Goal: Use online tool/utility: Utilize a website feature to perform a specific function

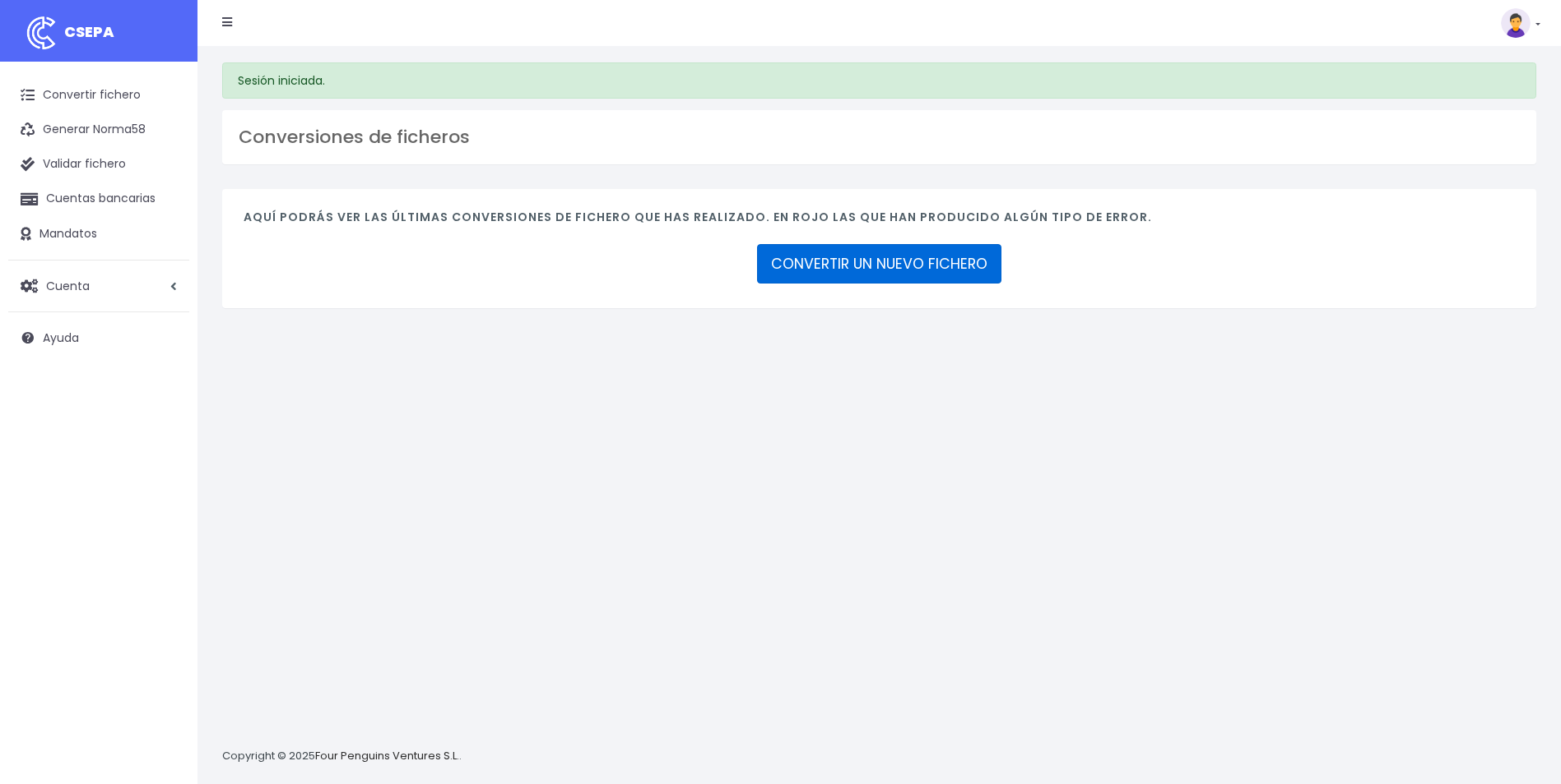
click at [911, 272] on link "CONVERTIR UN NUEVO FICHERO" at bounding box center [878, 264] width 245 height 40
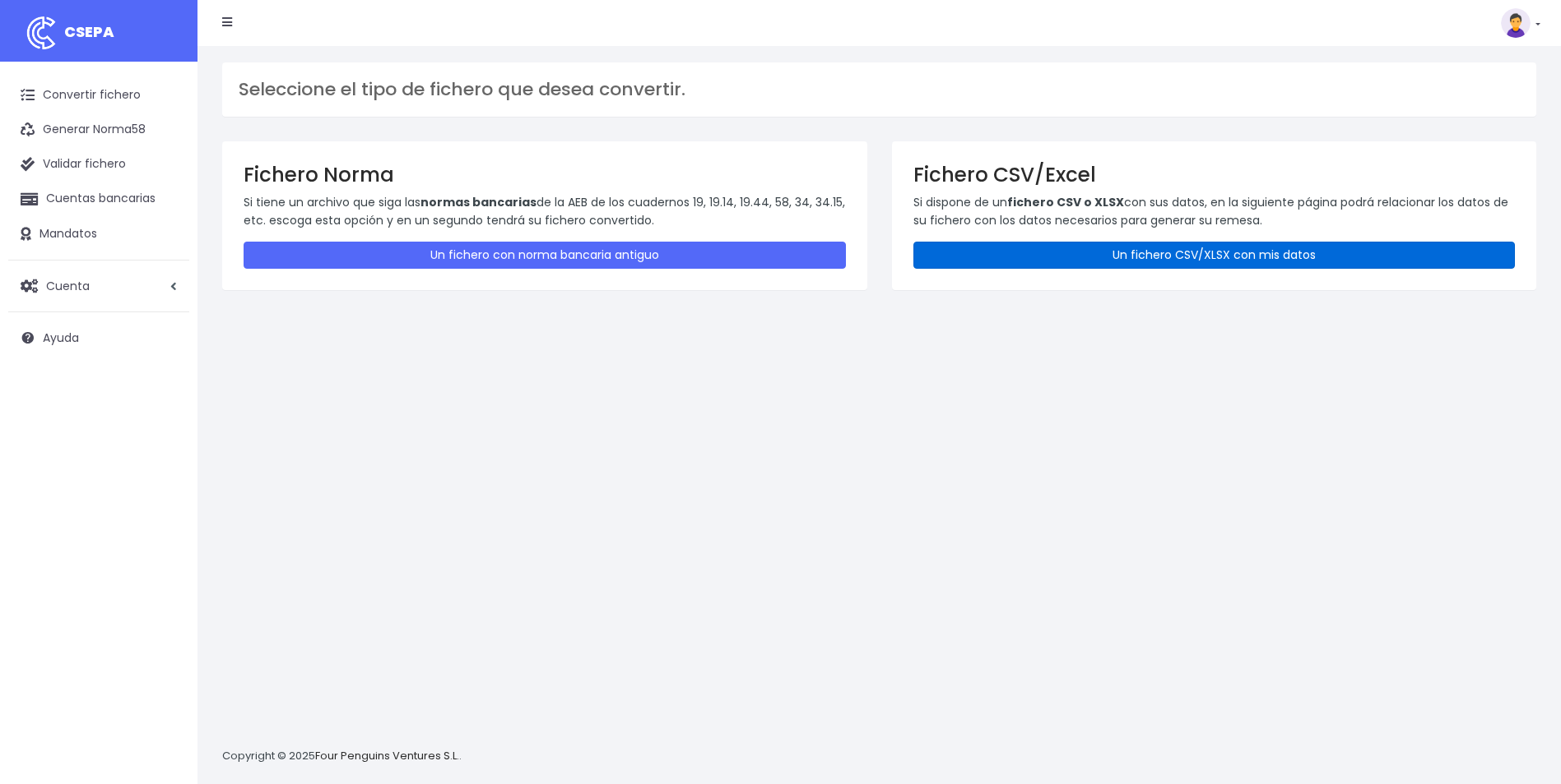
click at [1051, 250] on link "Un fichero CSV/XLSX con mis datos" at bounding box center [1214, 254] width 602 height 27
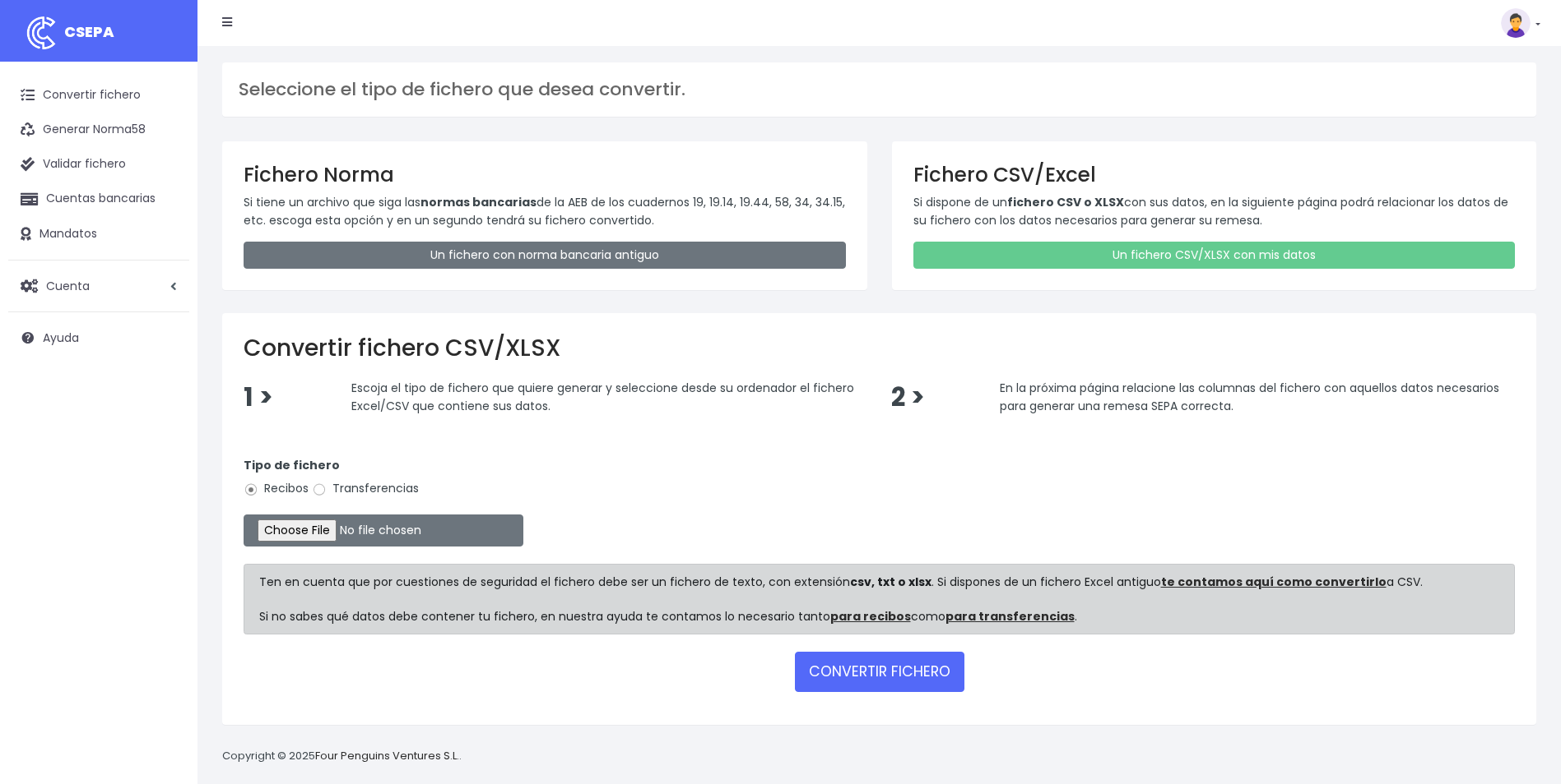
click at [357, 493] on label "Transferencias" at bounding box center [364, 488] width 107 height 17
click at [326, 493] on input "Transferencias" at bounding box center [318, 490] width 15 height 15
radio input "true"
click at [317, 527] on input "file" at bounding box center [383, 531] width 279 height 32
type input "C:\fakepath\0543 Transferencias varias REEMBOLSO CLIENTE DE O7 HOTELS.csv"
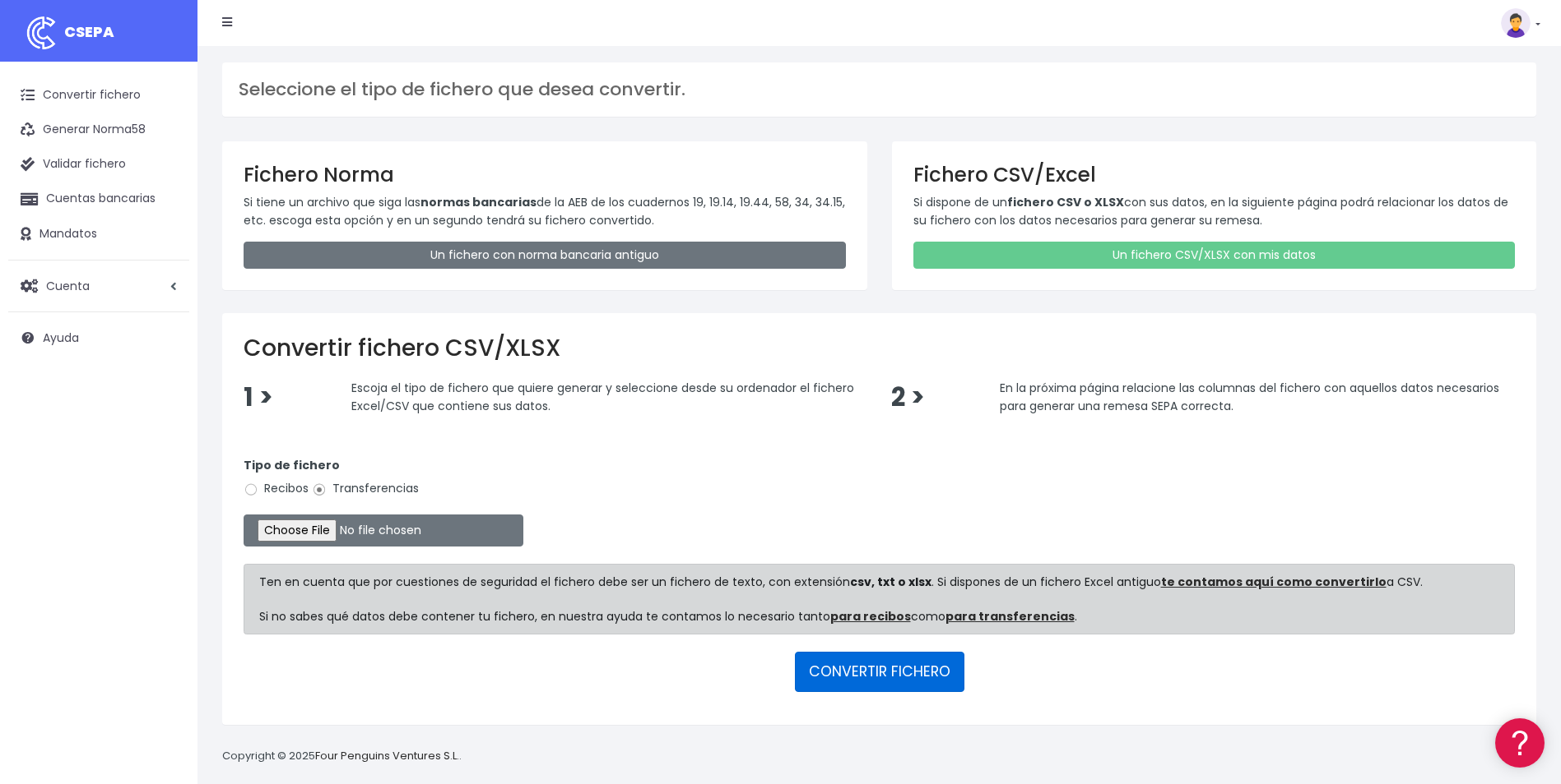
click at [893, 672] on button "CONVERTIR FICHERO" at bounding box center [879, 672] width 170 height 40
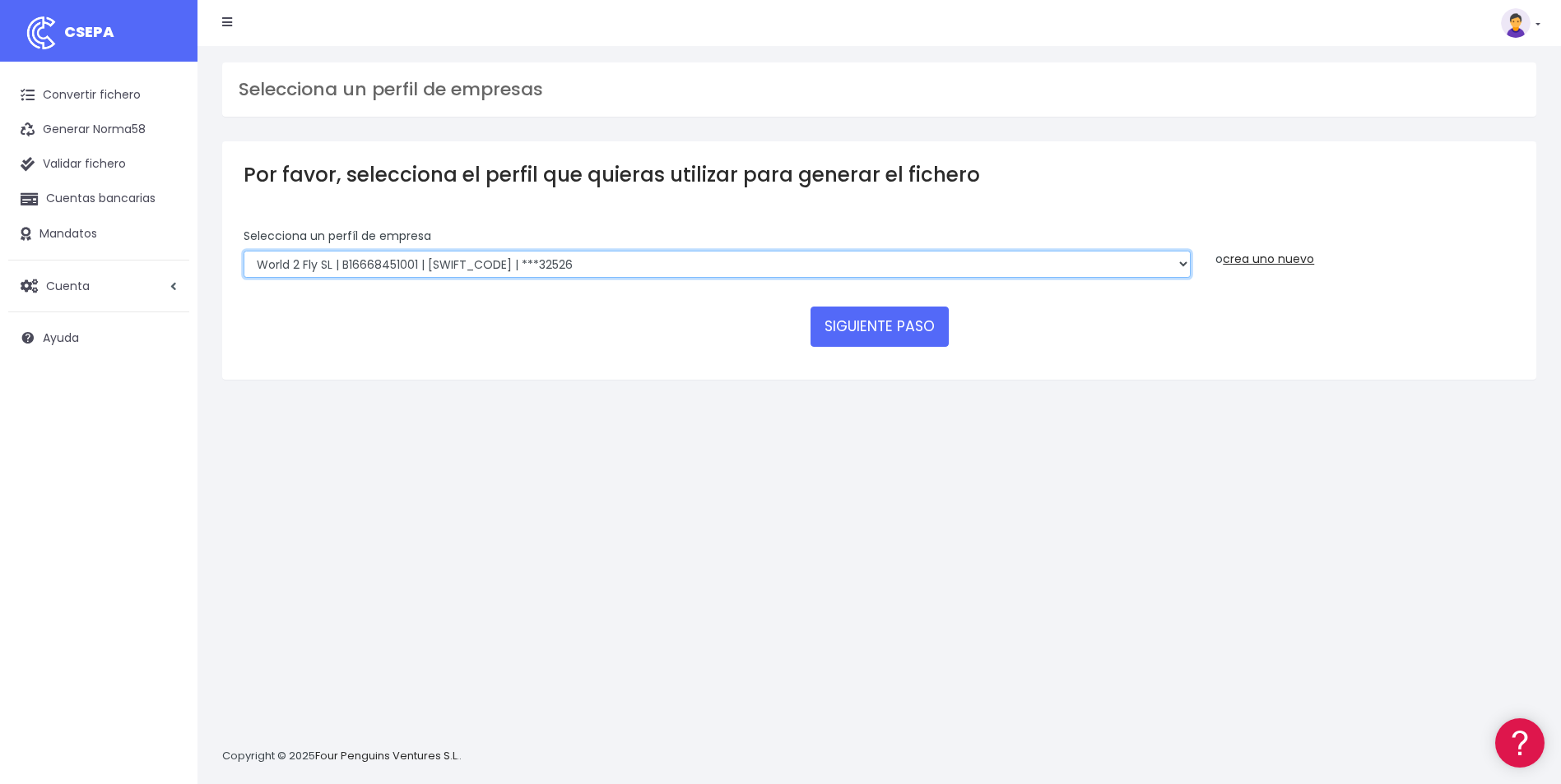
click at [419, 264] on select "World 2 Meet SLU | B62880992001 | BSABESBBXXX | ***97721 WORLD2MEET,S.L.U | B62…" at bounding box center [717, 264] width 947 height 28
click at [479, 255] on select "World 2 Meet SLU | B62880992001 | BSABESBBXXX | ***97721 WORLD2MEET,S.L.U | B62…" at bounding box center [717, 264] width 947 height 28
click at [443, 270] on select "World 2 Meet SLU | B62880992001 | BSABESBBXXX | ***97721 WORLD2MEET,S.L.U | B62…" at bounding box center [717, 264] width 947 height 28
select select "2309"
click at [244, 250] on select "World 2 Meet SLU | B62880992001 | BSABESBBXXX | ***97721 WORLD2MEET,S.L.U | B62…" at bounding box center [717, 264] width 947 height 28
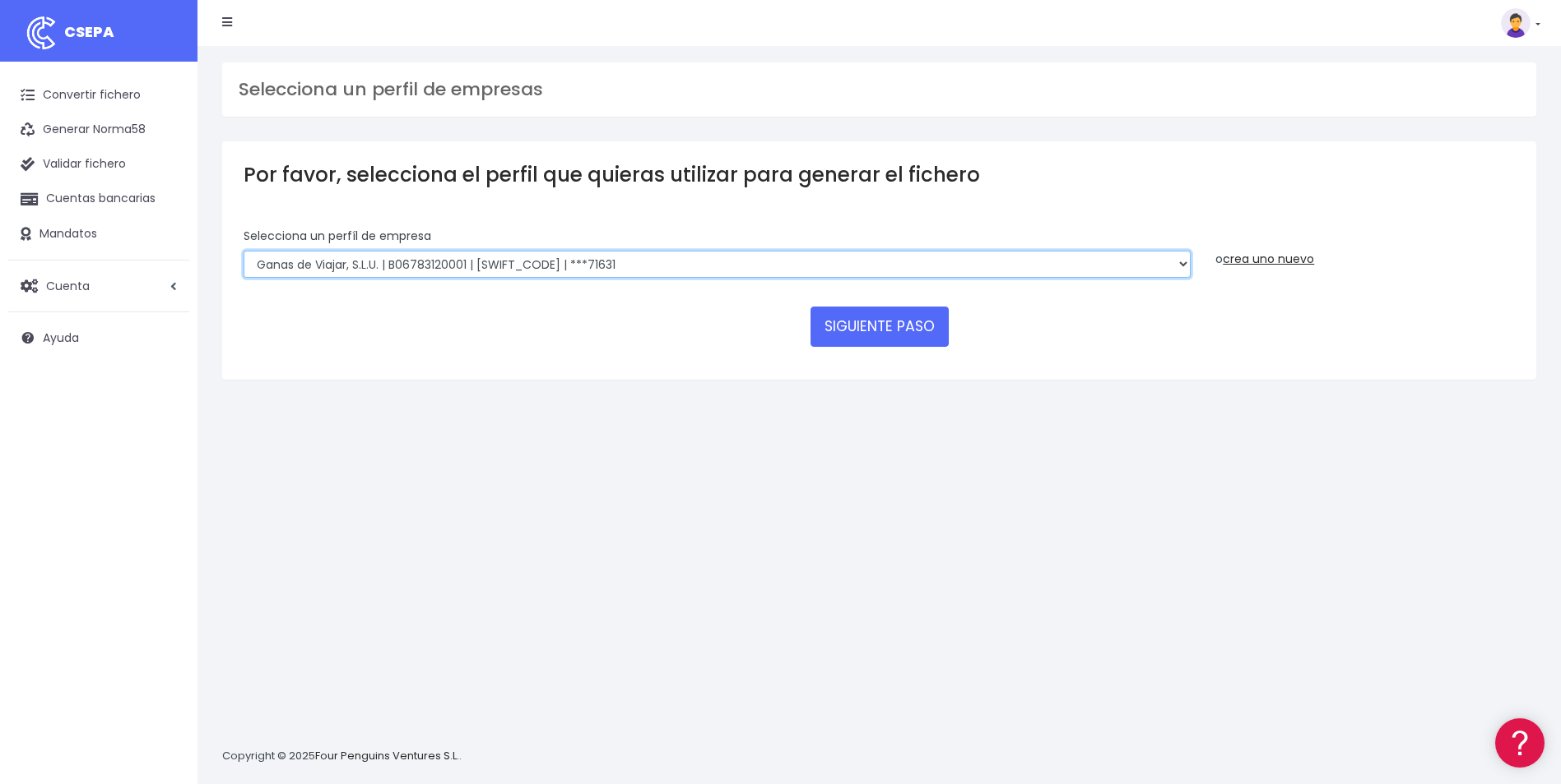
click at [389, 258] on select "World 2 Meet SLU | B62880992001 | BSABESBBXXX | ***97721 WORLD2MEET,S.L.U | B62…" at bounding box center [717, 264] width 947 height 28
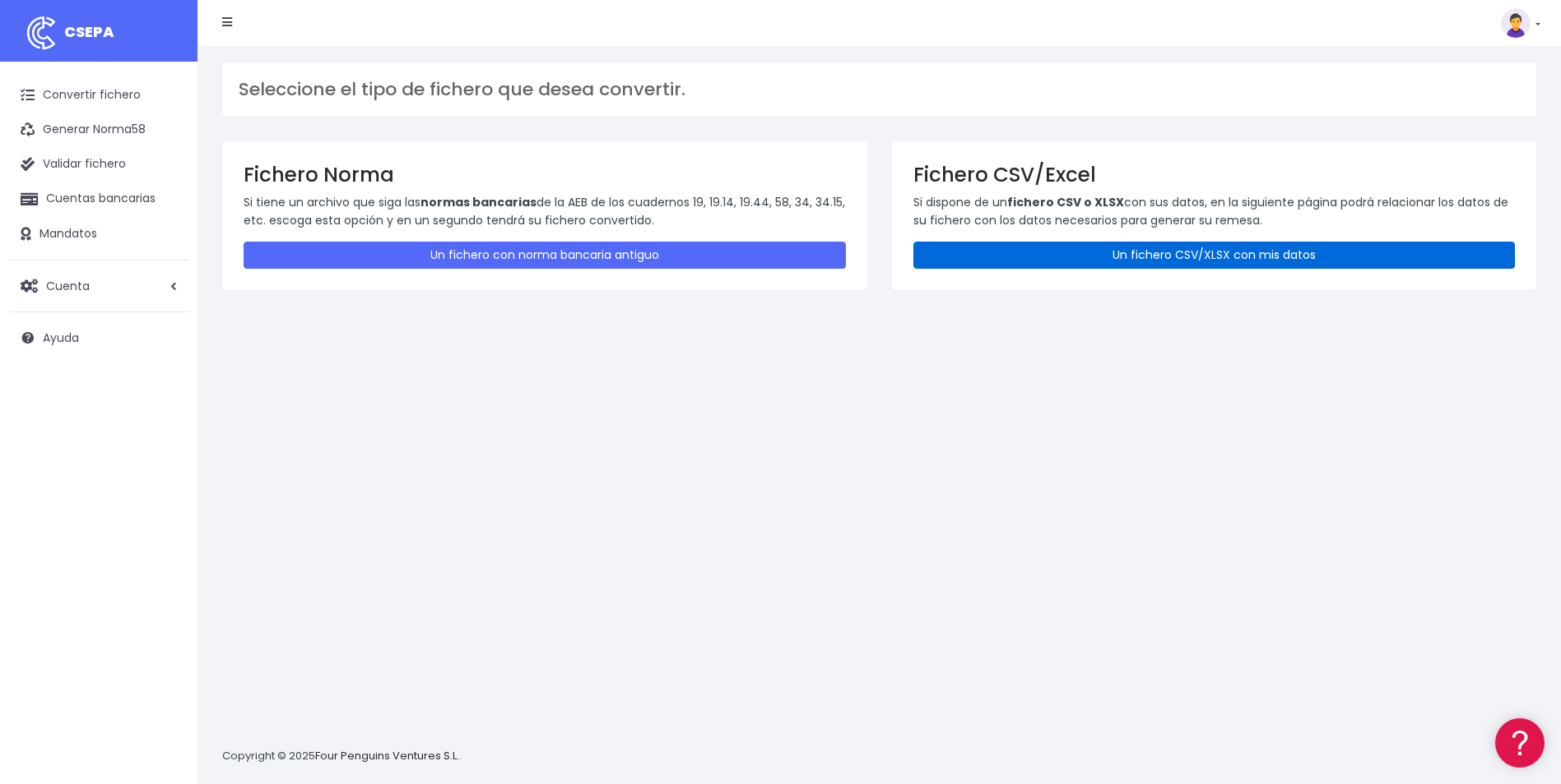
click at [1113, 250] on link "Un fichero CSV/XLSX con mis datos" at bounding box center [1214, 254] width 602 height 27
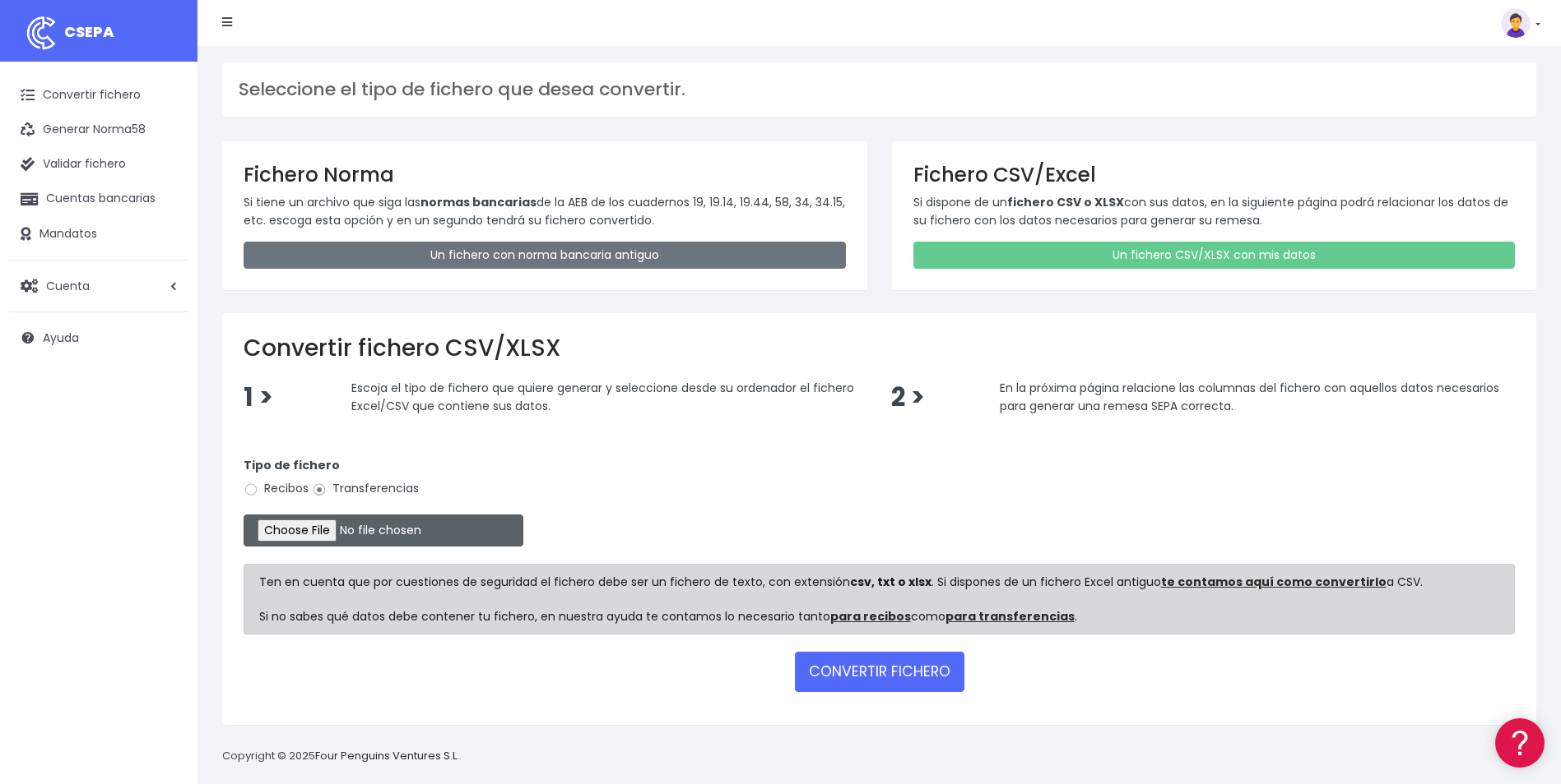
click at [311, 531] on input "file" at bounding box center [383, 531] width 279 height 32
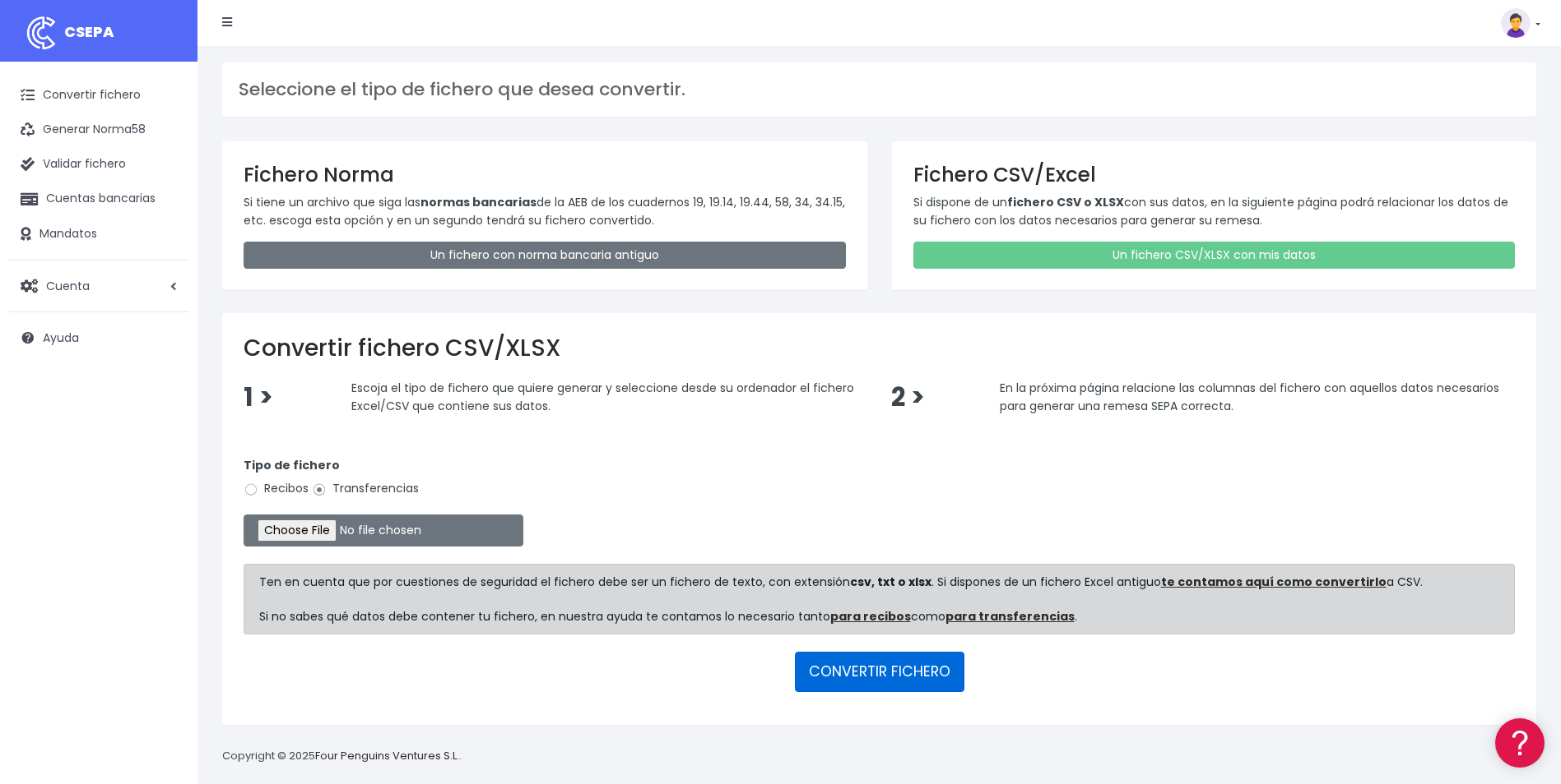
click at [880, 670] on button "CONVERTIR FICHERO" at bounding box center [879, 672] width 170 height 40
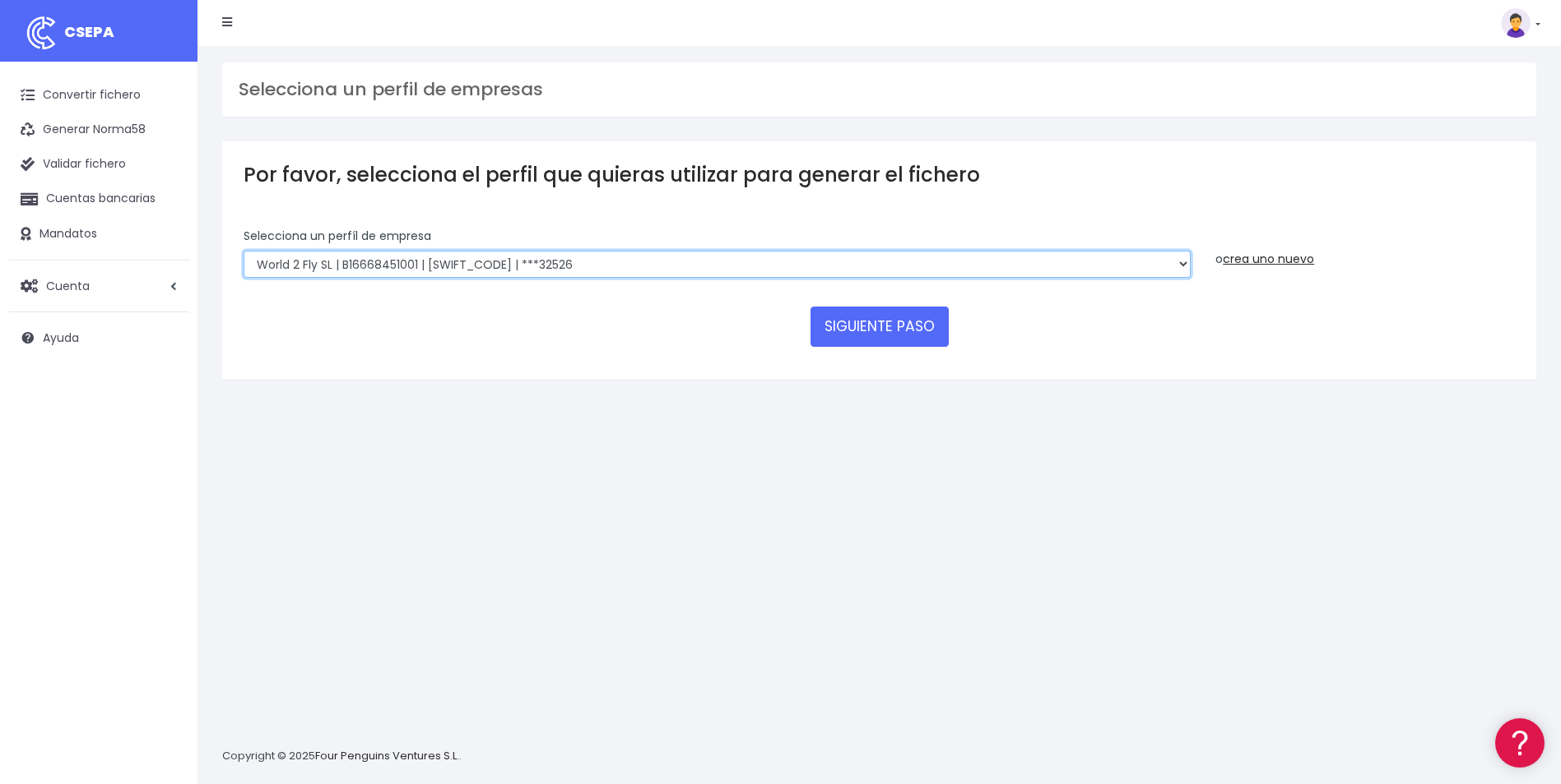
click at [466, 264] on select "World 2 Meet SLU | B62880992001 | BSABESBBXXX | ***97721 WORLD2MEET,S.L.U | B62…" at bounding box center [717, 264] width 947 height 28
click at [523, 278] on div "Selecciona un perfíl de empresa World 2 Meet SLU | B62880992001 | BSABESBBXXX |…" at bounding box center [718, 258] width 972 height 63
click at [1176, 264] on select "World 2 Meet SLU | B62880992001 | BSABESBBXXX | ***97721 WORLD2MEET,S.L.U | B62…" at bounding box center [717, 264] width 947 height 28
select select "2309"
click at [244, 250] on select "World 2 Meet SLU | B62880992001 | BSABESBBXXX | ***97721 WORLD2MEET,S.L.U | B62…" at bounding box center [717, 264] width 947 height 28
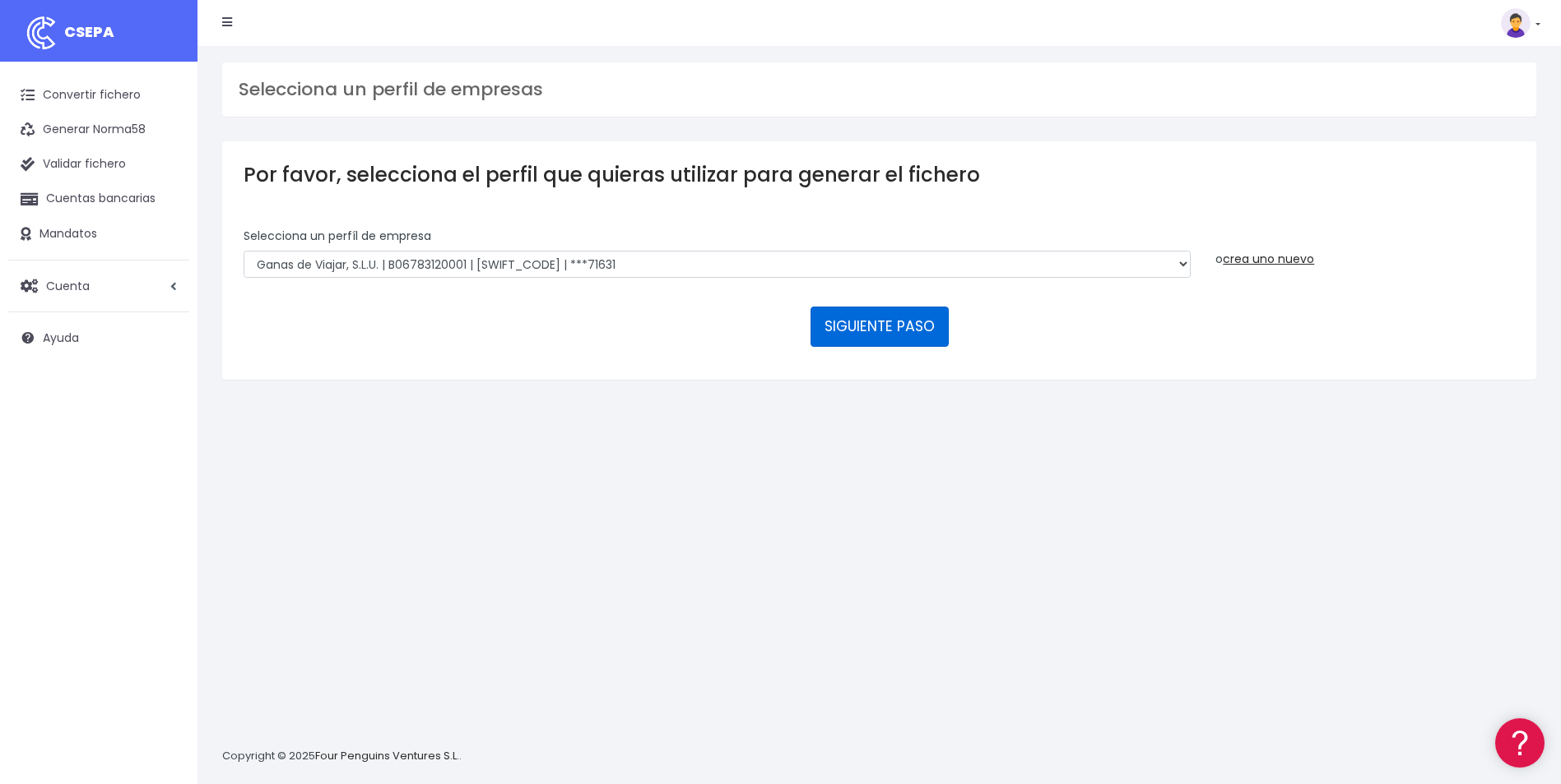
click at [867, 335] on button "SIGUIENTE PASO" at bounding box center [879, 327] width 138 height 40
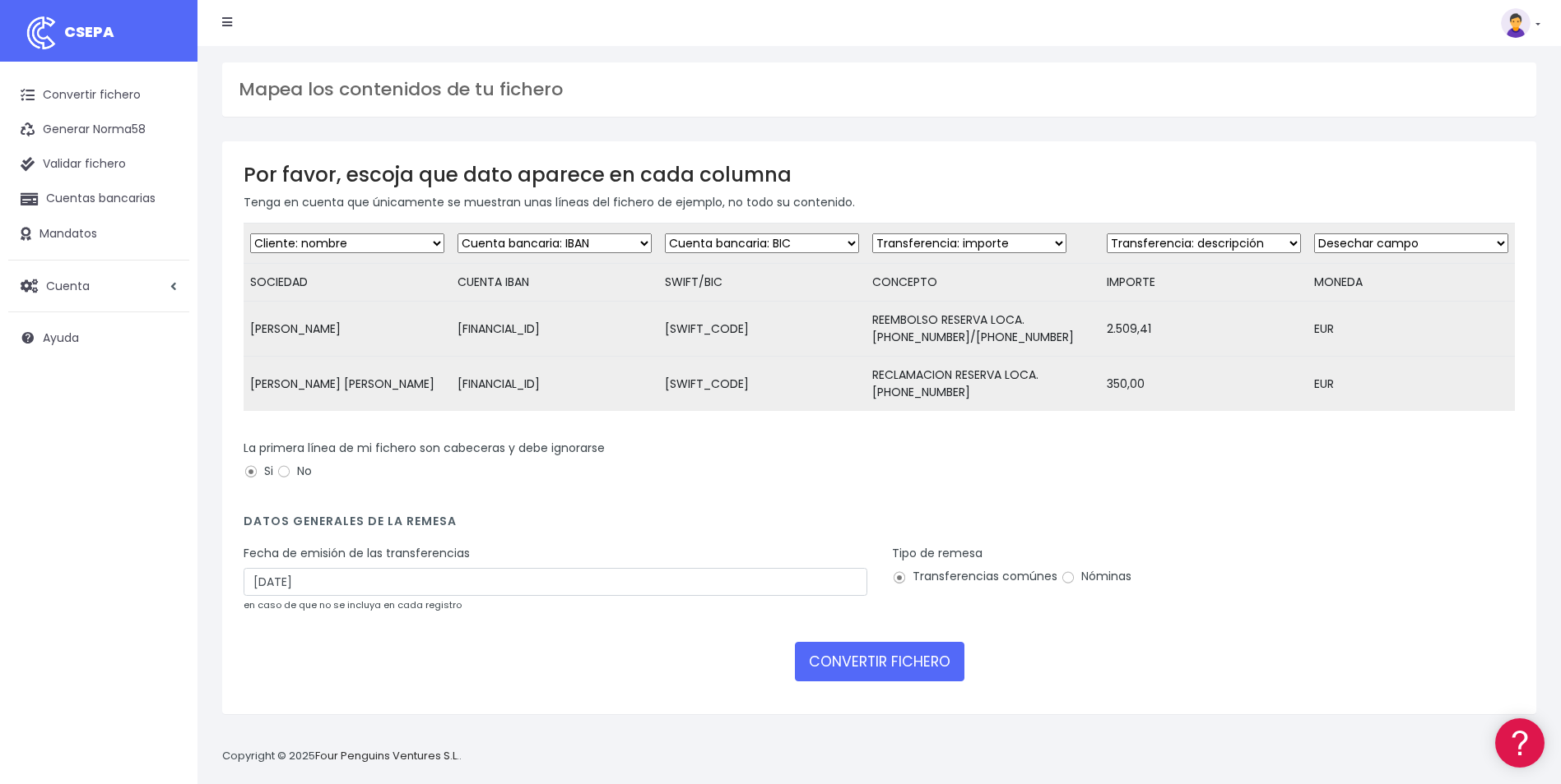
click at [976, 245] on select "Desechar campo Cliente: nombre Cliente: DNI Cliente: Email Cliente: referencia …" at bounding box center [969, 243] width 195 height 20
select select "description"
click at [872, 233] on select "Desechar campo Cliente: nombre Cliente: DNI Cliente: Email Cliente: referencia …" at bounding box center [969, 243] width 195 height 20
click at [1212, 243] on select "Desechar campo Cliente: nombre Cliente: DNI Cliente: Email Cliente: referencia …" at bounding box center [1204, 243] width 195 height 20
select select "amount"
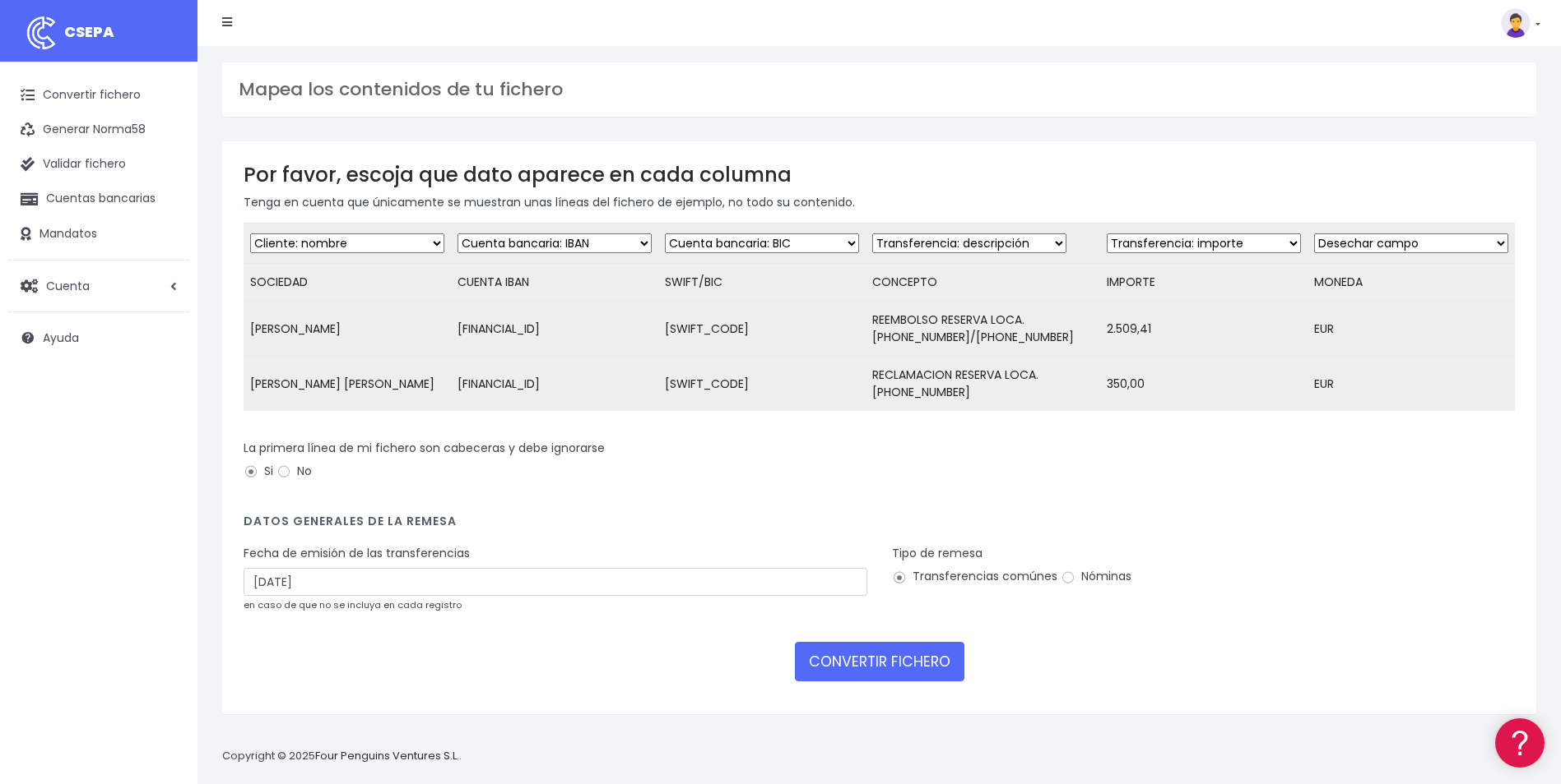
click at [1107, 233] on select "Desechar campo Cliente: nombre Cliente: DNI Cliente: Email Cliente: referencia …" at bounding box center [1204, 243] width 195 height 20
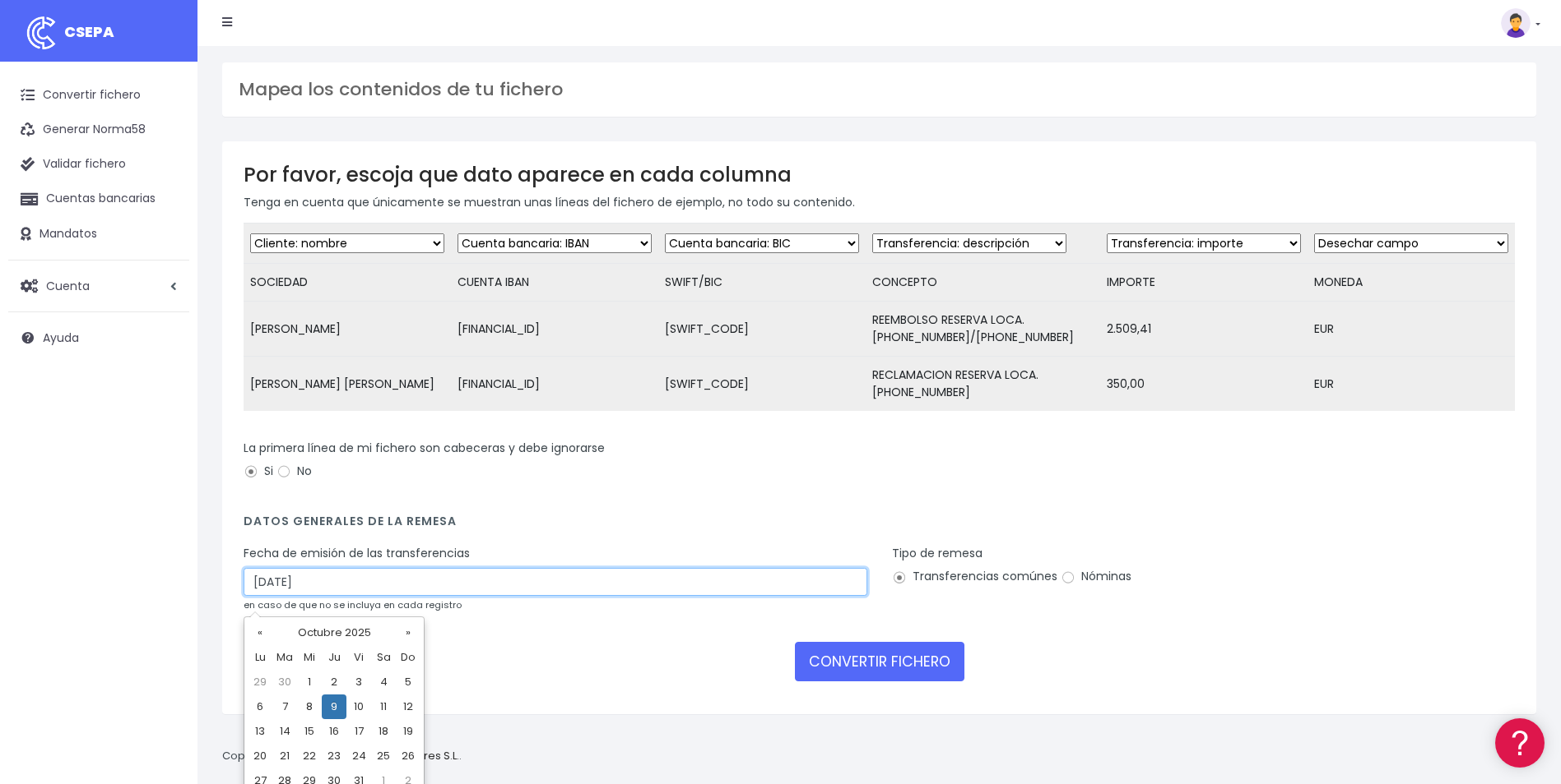
click at [396, 588] on input "09/10/2025" at bounding box center [555, 583] width 624 height 28
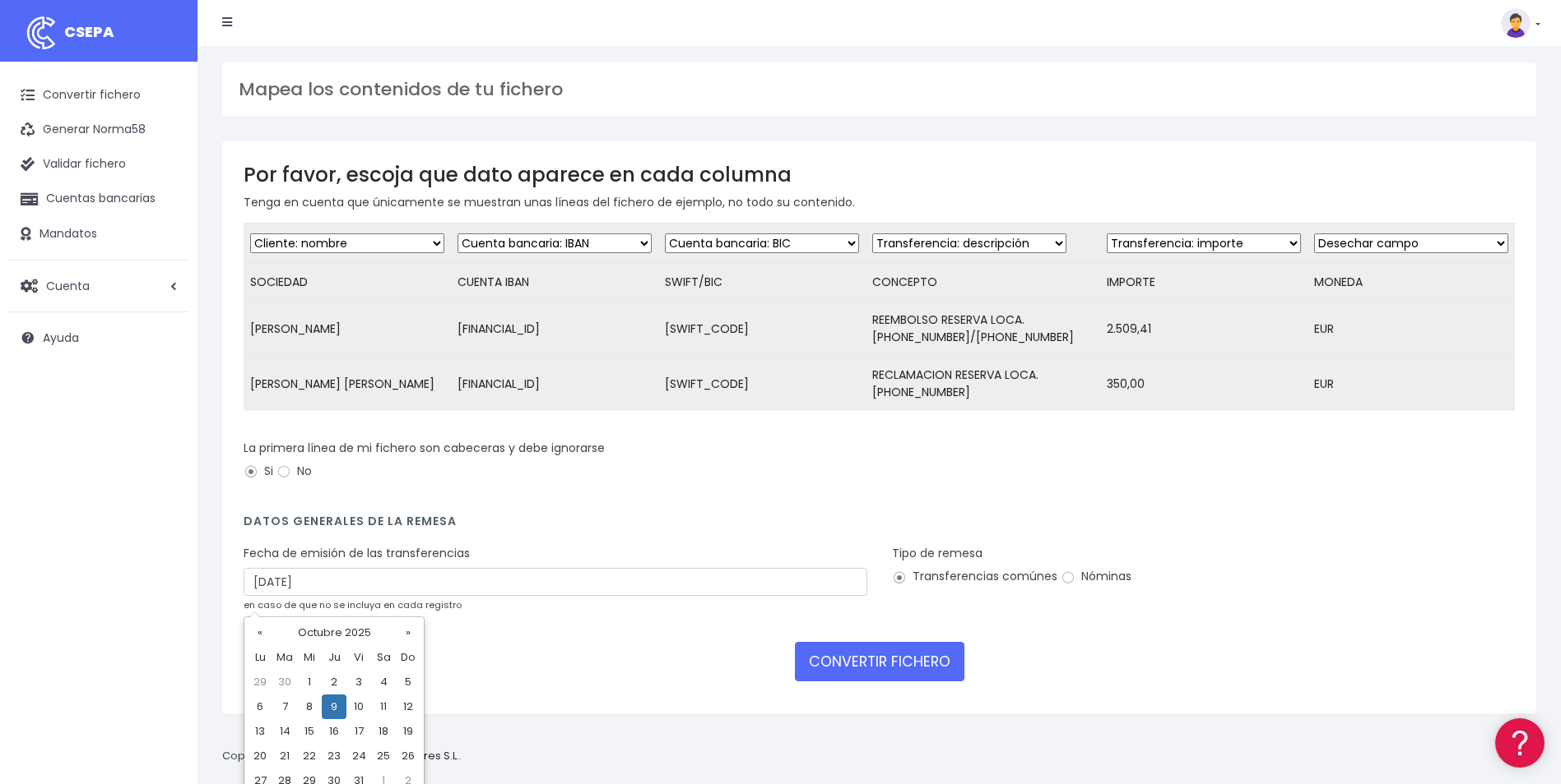
click at [292, 709] on td "7" at bounding box center [284, 707] width 25 height 25
type input "07/10/2025"
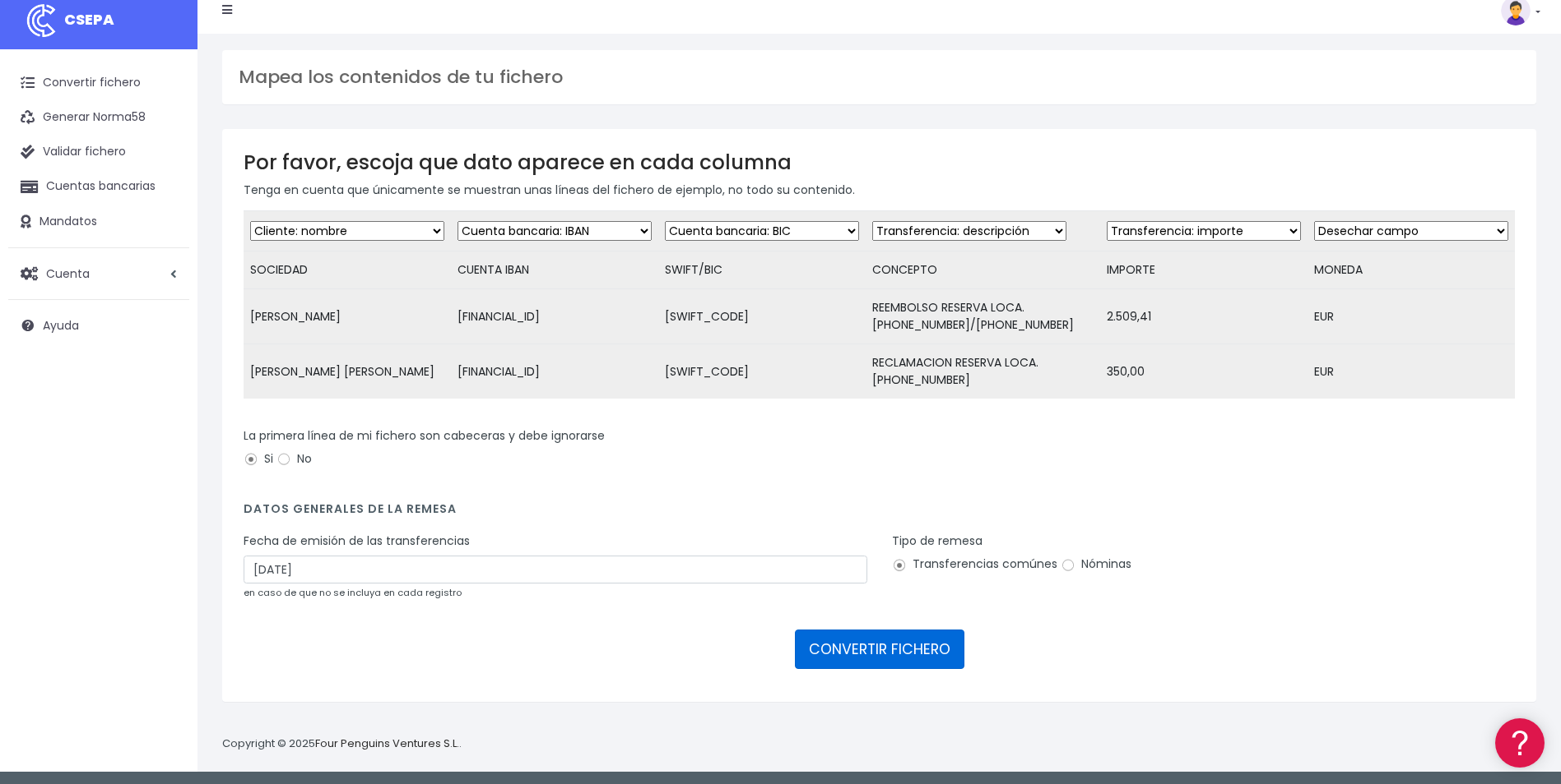
scroll to position [16, 0]
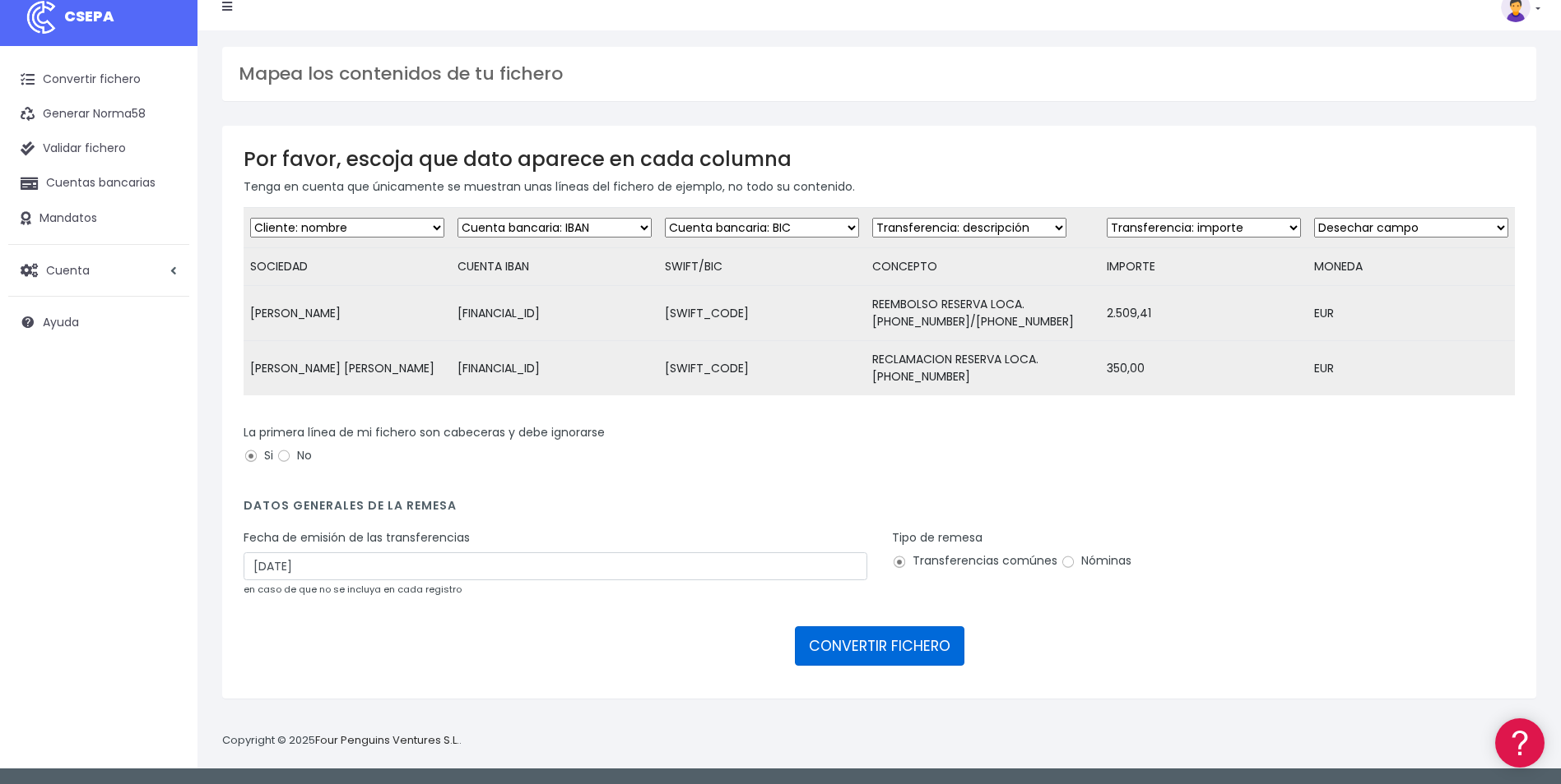
click at [888, 651] on button "CONVERTIR FICHERO" at bounding box center [879, 646] width 170 height 40
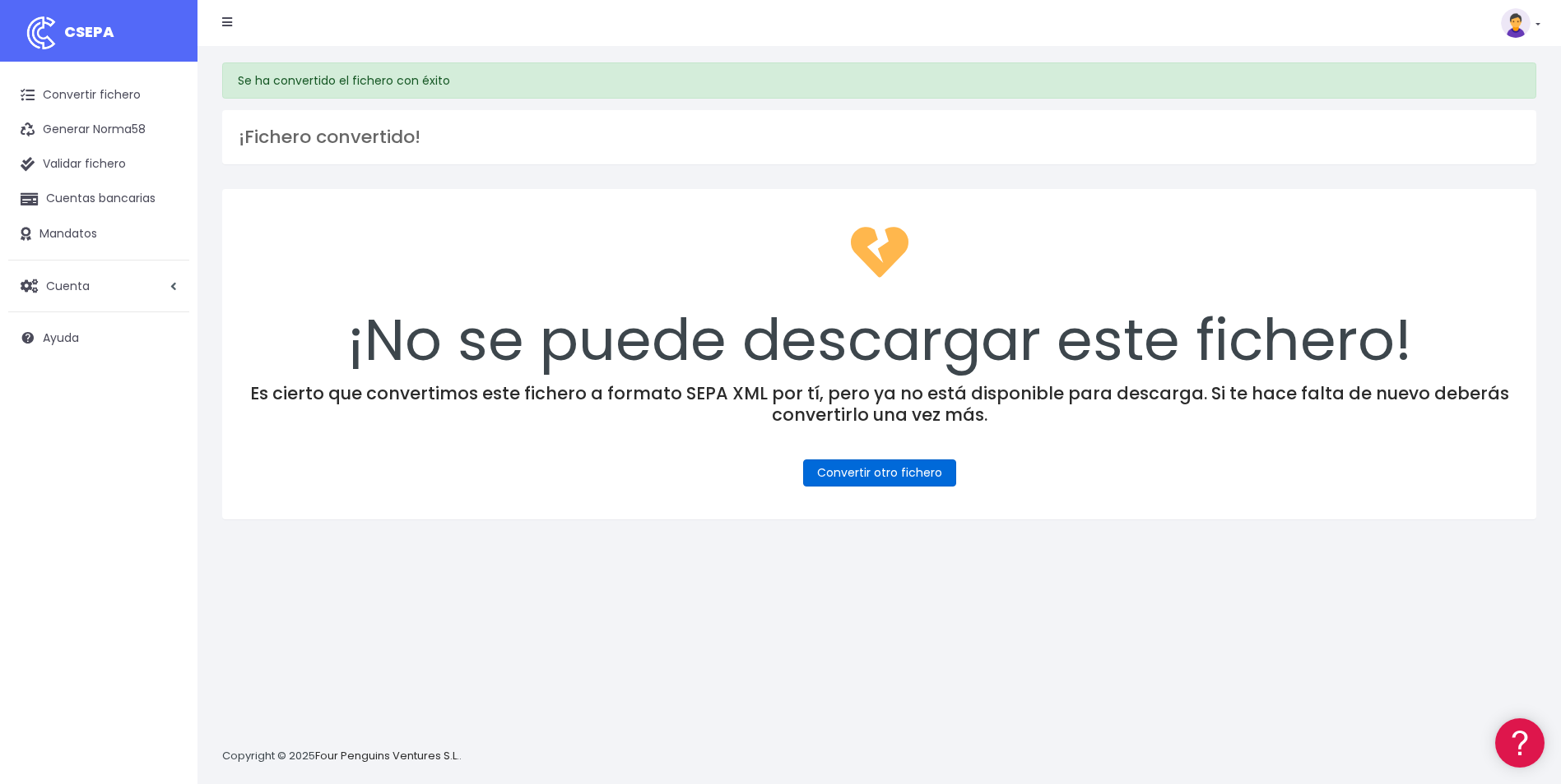
click at [864, 478] on link "Convertir otro fichero" at bounding box center [879, 473] width 153 height 27
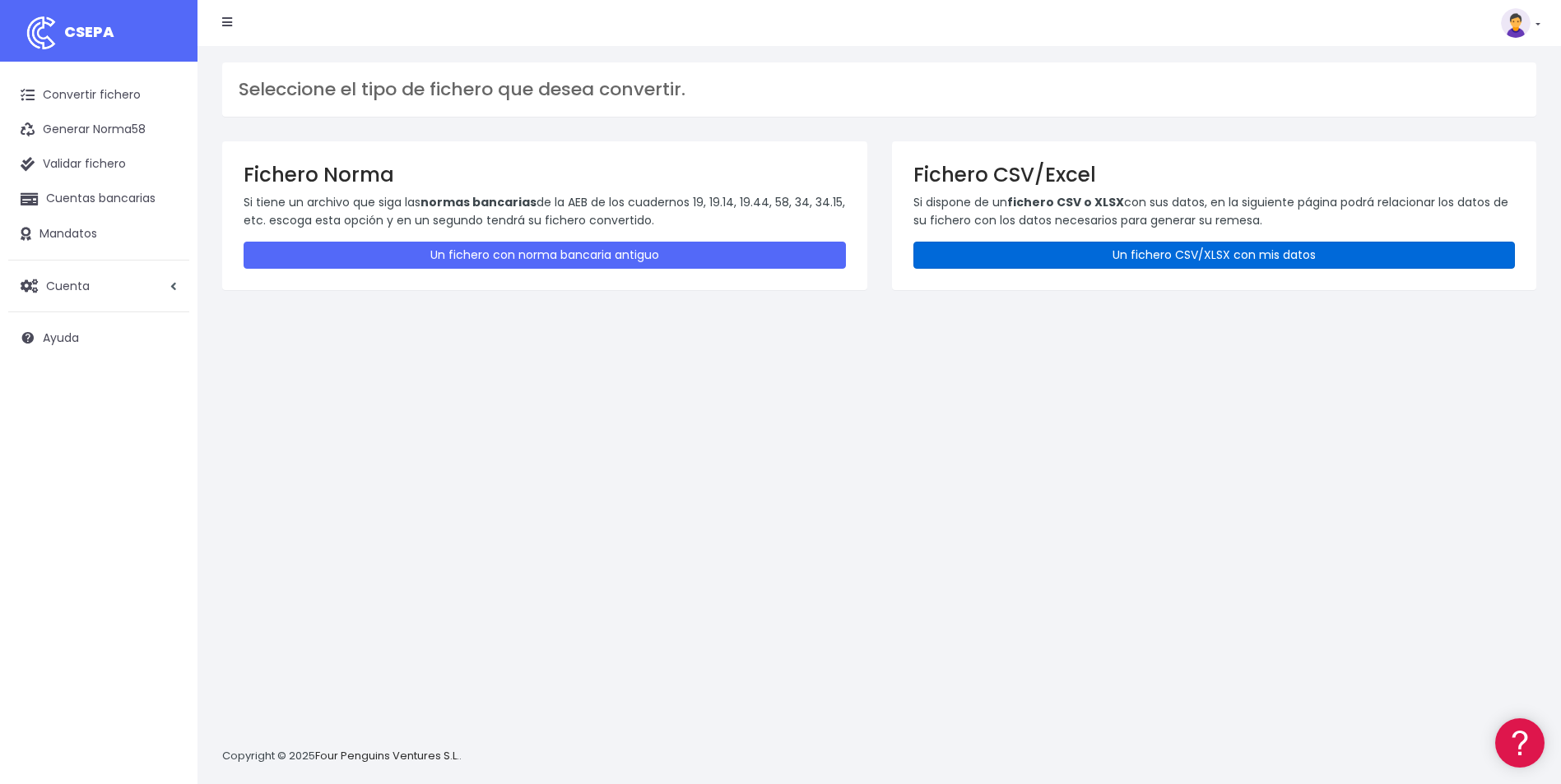
click at [1094, 260] on link "Un fichero CSV/XLSX con mis datos" at bounding box center [1214, 254] width 602 height 27
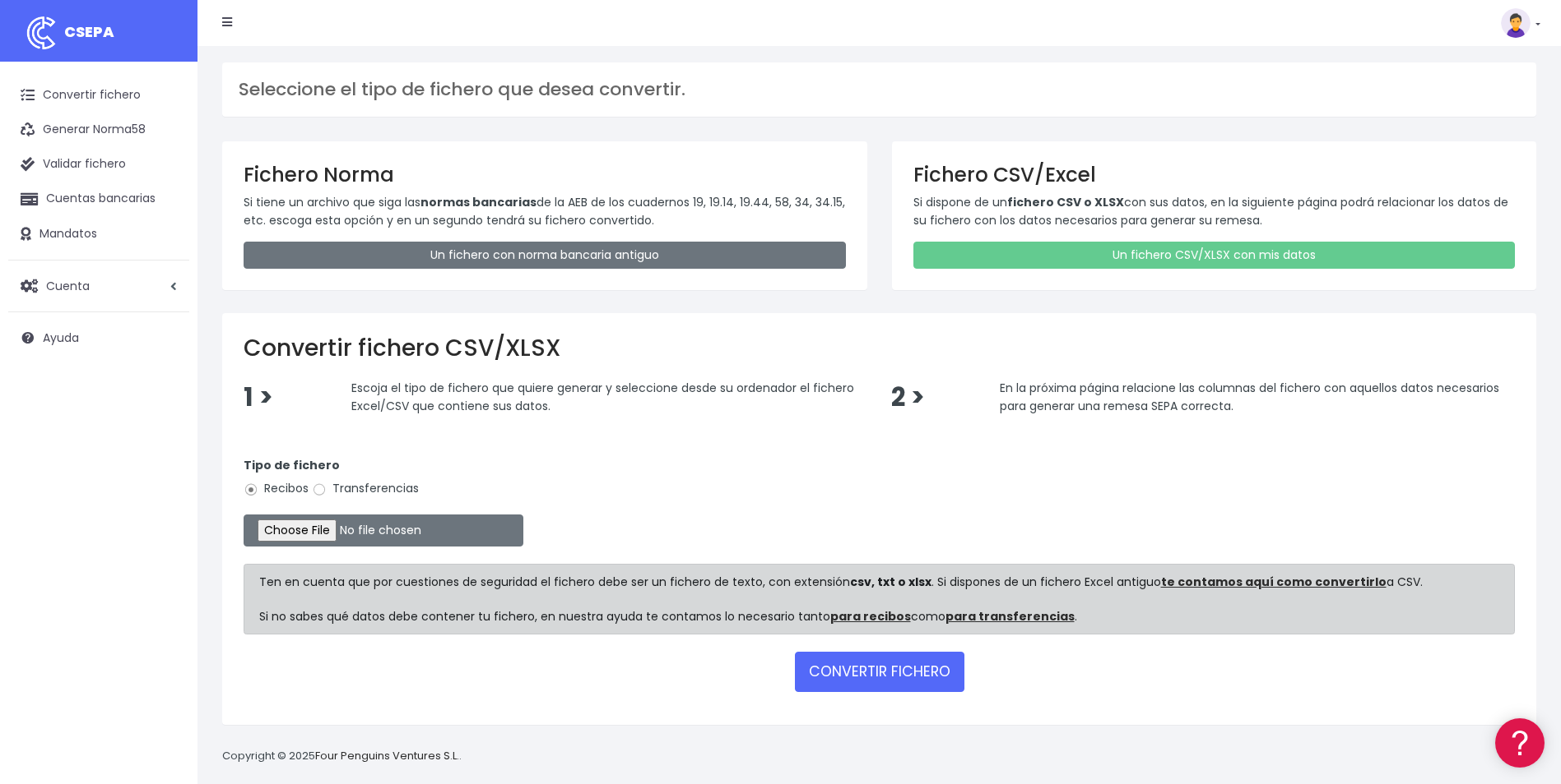
click at [399, 483] on label "Transferencias" at bounding box center [364, 488] width 107 height 17
click at [326, 483] on input "Transferencias" at bounding box center [318, 490] width 15 height 15
radio input "true"
click at [301, 522] on input "file" at bounding box center [383, 531] width 279 height 32
type input "C:\fakepath\0543 Transferencias varias REEMBOLSO CLIENTE DE O7 HOTELS.csv"
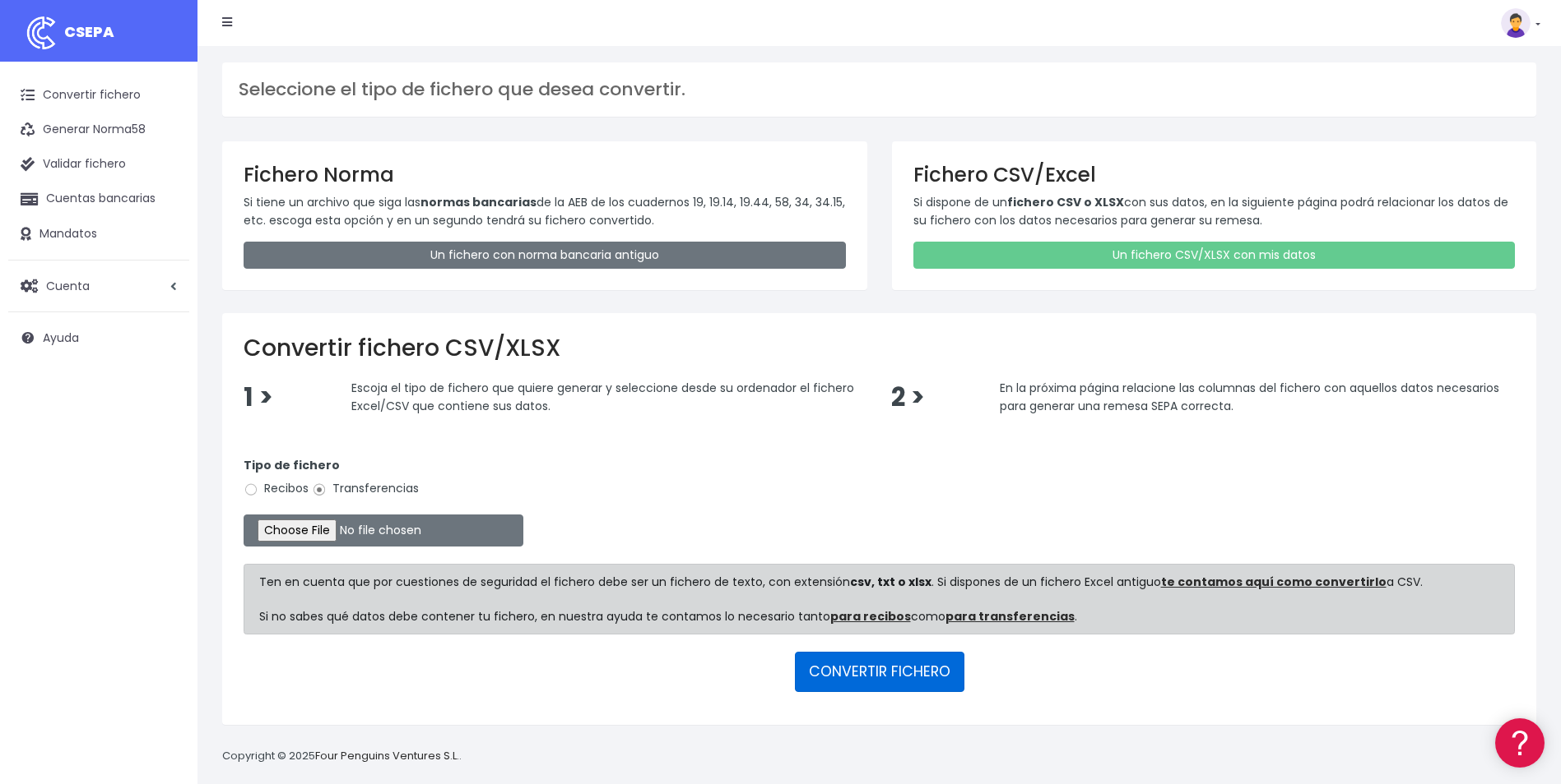
click at [886, 687] on button "CONVERTIR FICHERO" at bounding box center [879, 672] width 170 height 40
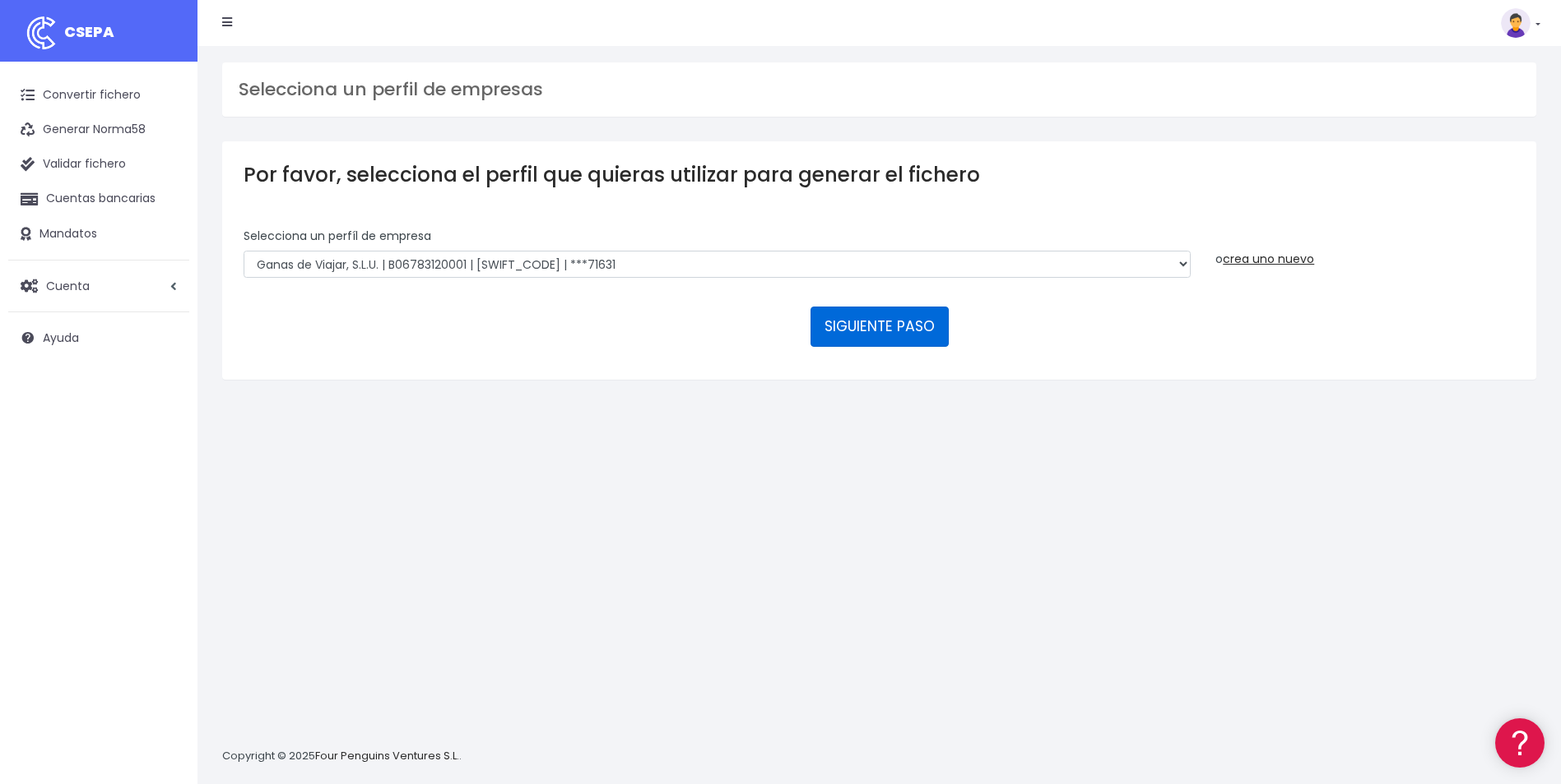
click at [873, 329] on button "SIGUIENTE PASO" at bounding box center [879, 327] width 138 height 40
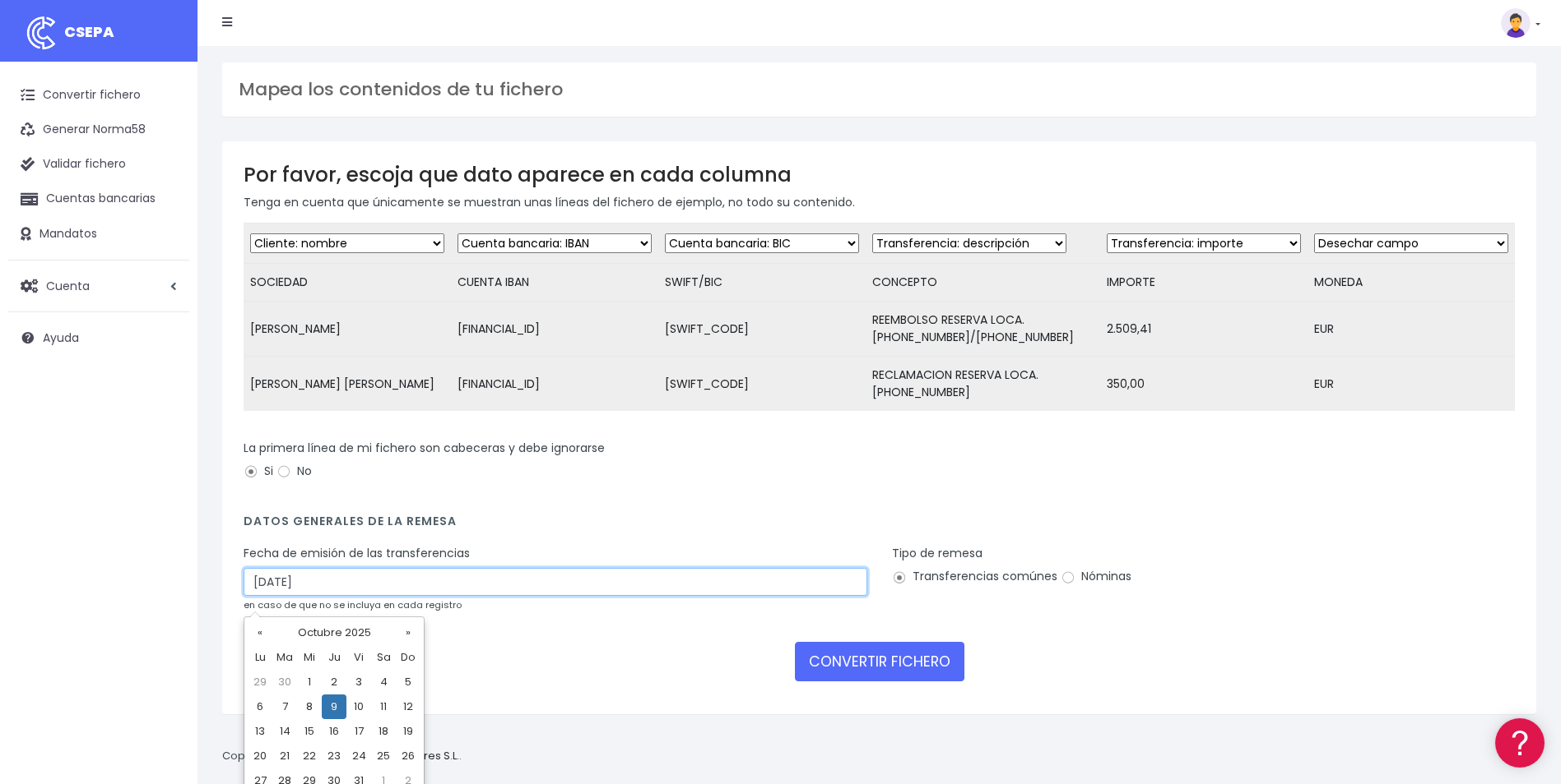
click at [300, 587] on input "[DATE]" at bounding box center [555, 583] width 624 height 28
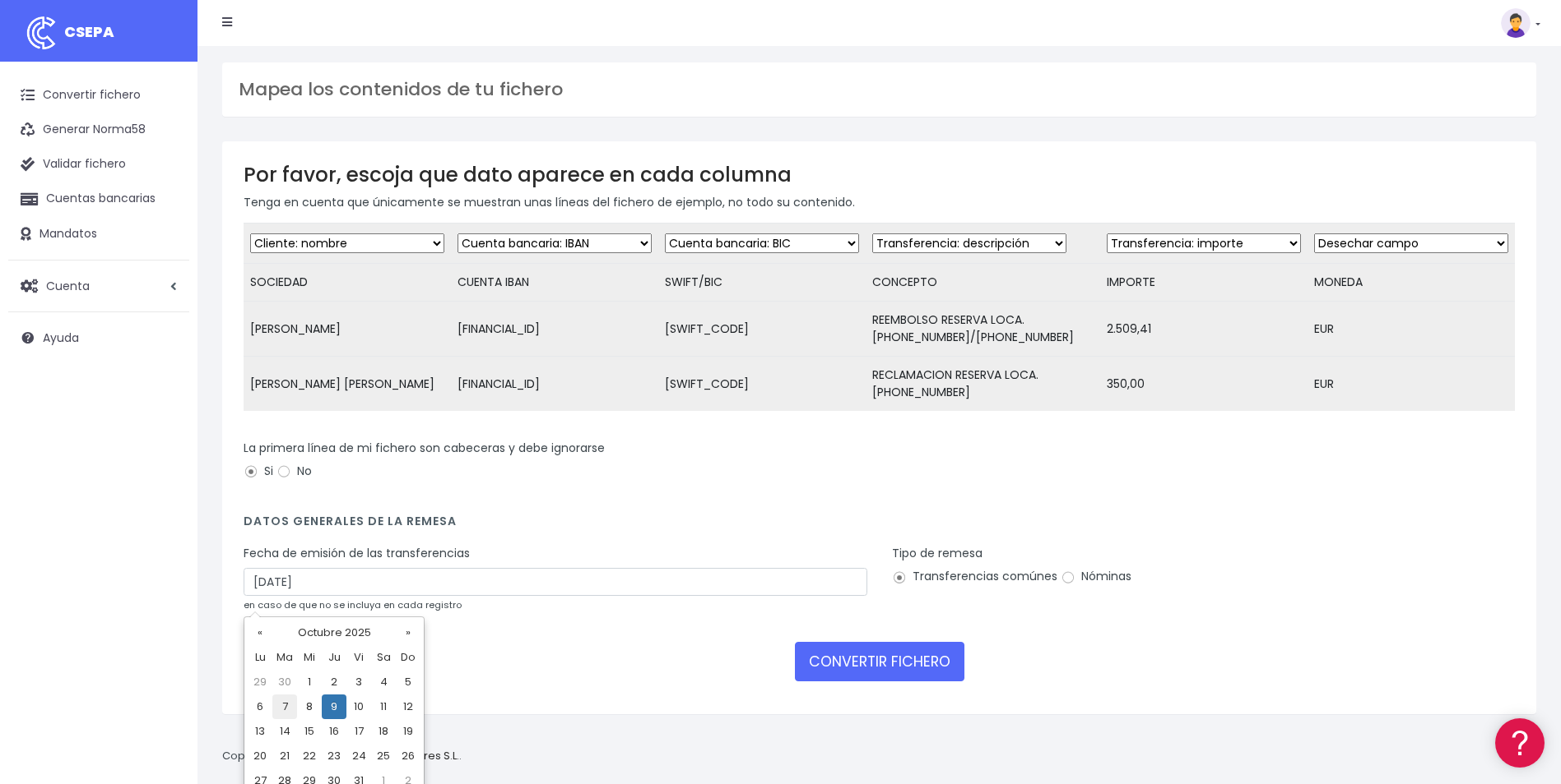
click at [277, 705] on td "7" at bounding box center [284, 707] width 25 height 25
type input "[DATE]"
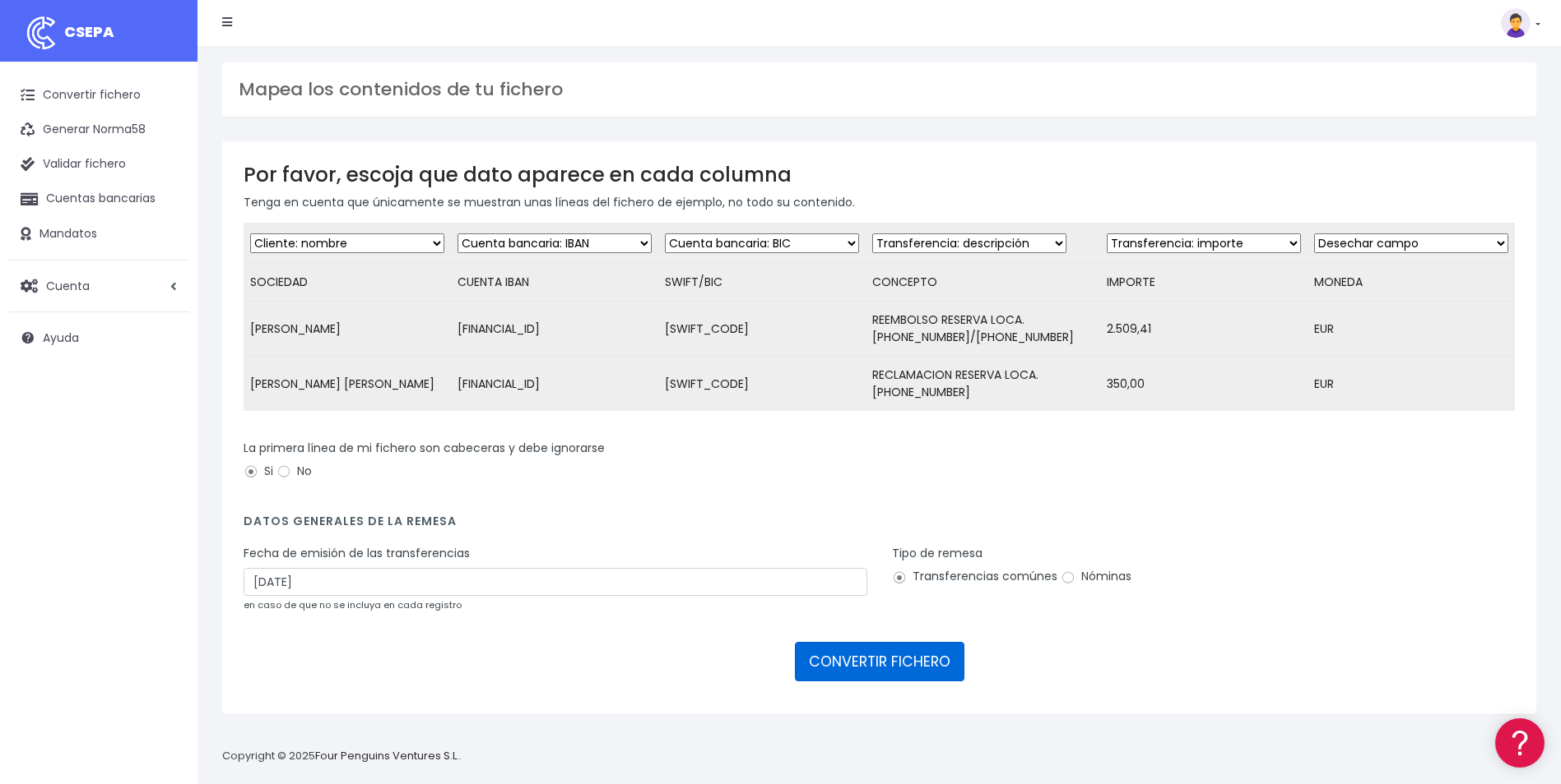
click at [858, 673] on button "CONVERTIR FICHERO" at bounding box center [879, 662] width 170 height 40
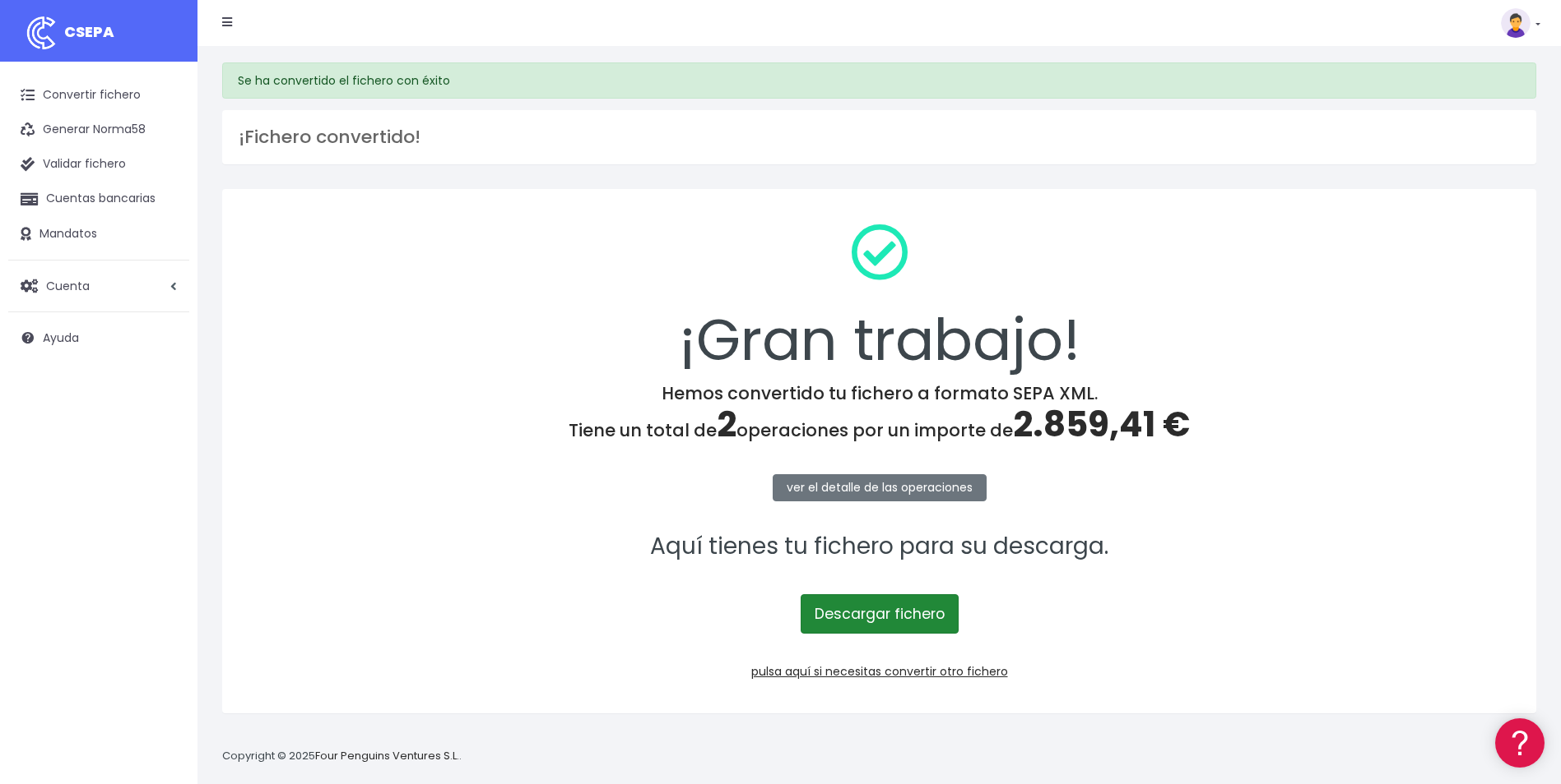
click at [881, 624] on link "Descargar fichero" at bounding box center [879, 614] width 158 height 40
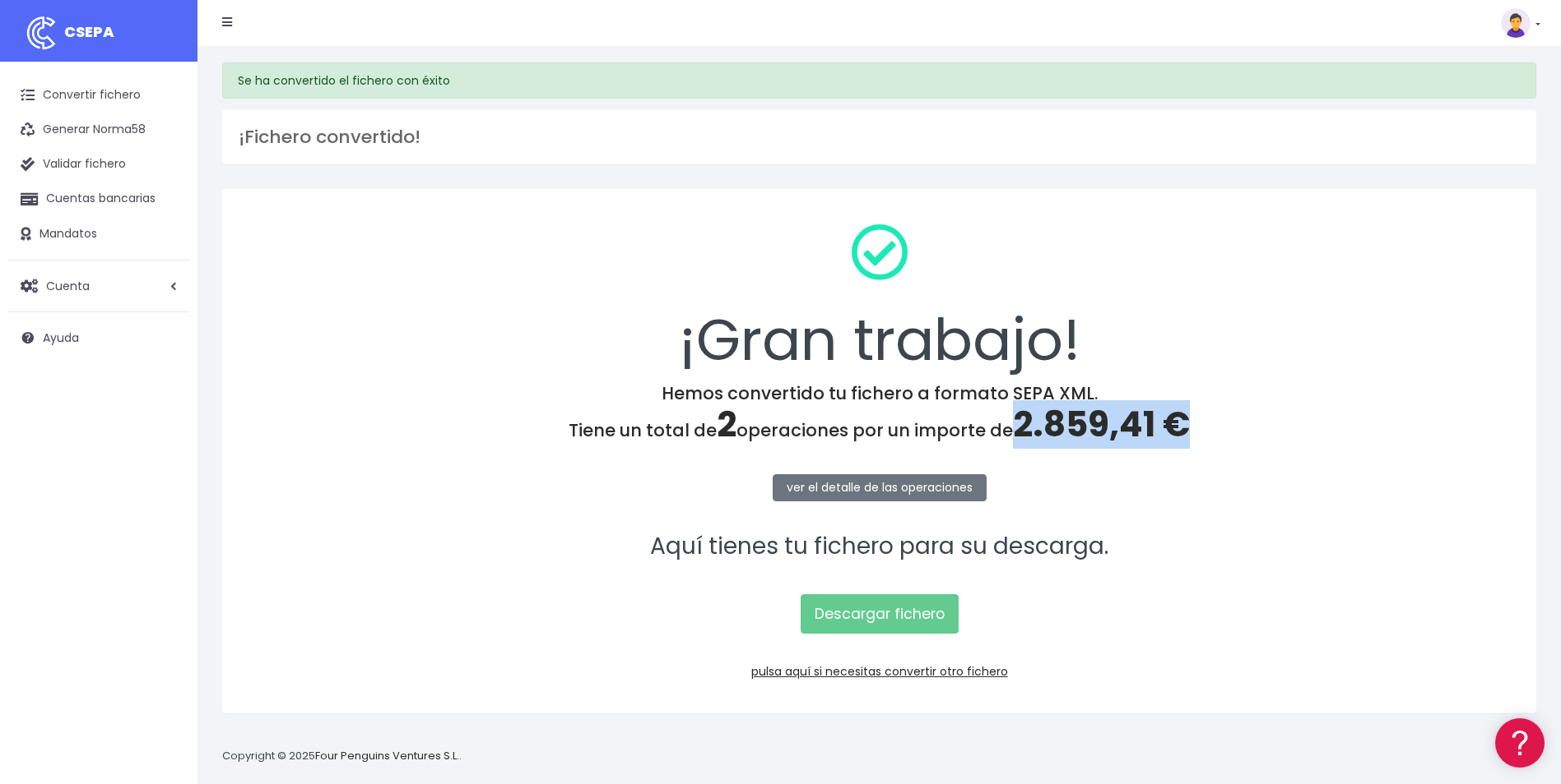
drag, startPoint x: 1017, startPoint y: 419, endPoint x: 1193, endPoint y: 423, distance: 176.0
click at [1193, 423] on h4 "Hemos convertido tu fichero a formato SEPA XML. Tiene un total de 2 operaciones…" at bounding box center [879, 414] width 1272 height 63
copy span "2.859,41 €"
